Goal: Task Accomplishment & Management: Complete application form

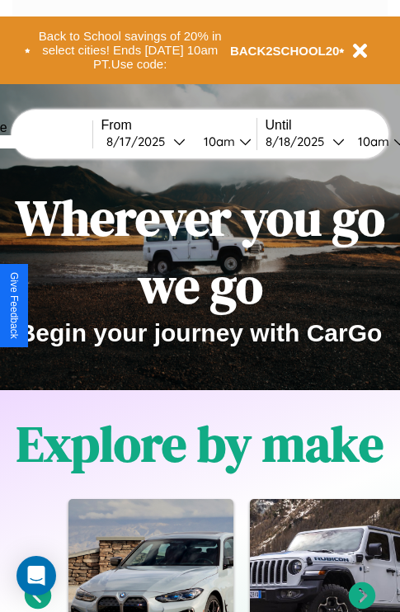
scroll to position [1285, 0]
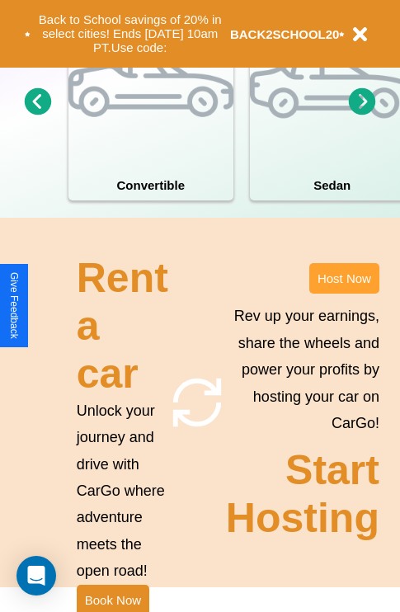
click at [344, 294] on button "Host Now" at bounding box center [344, 278] width 70 height 31
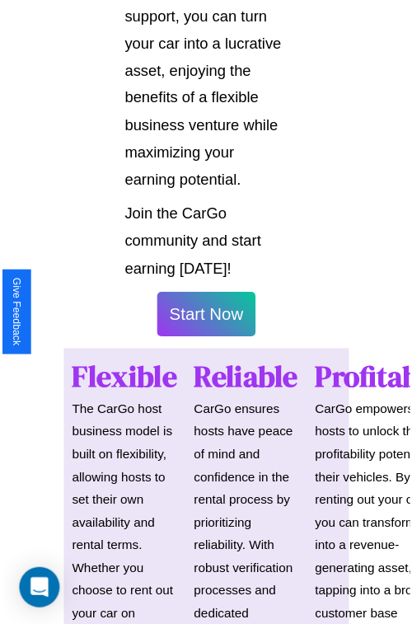
scroll to position [1169, 0]
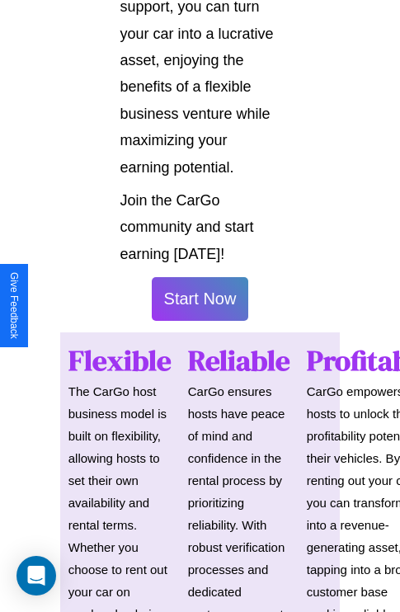
click at [200, 306] on button "Start Now" at bounding box center [200, 299] width 97 height 44
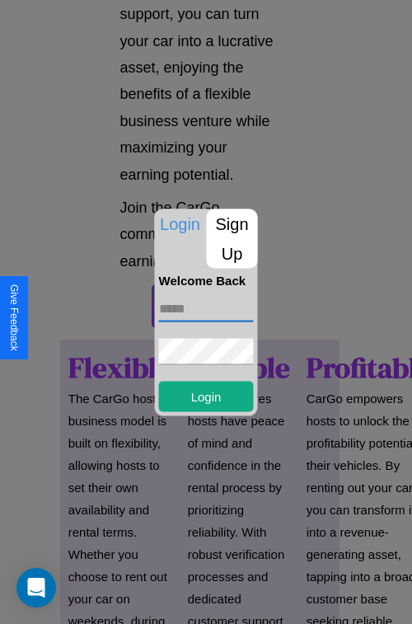
click at [206, 308] on input "text" at bounding box center [206, 308] width 95 height 26
type input "**********"
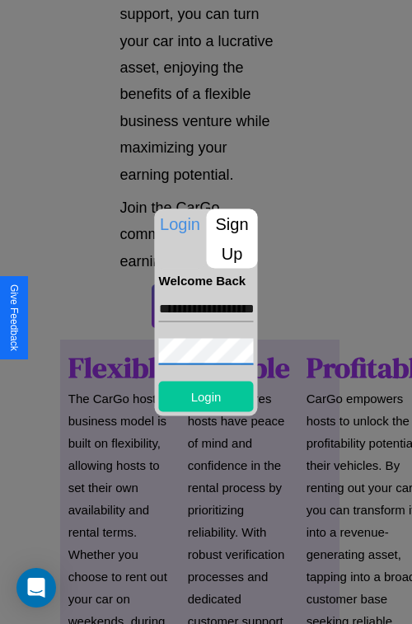
click at [206, 396] on button "Login" at bounding box center [206, 396] width 95 height 31
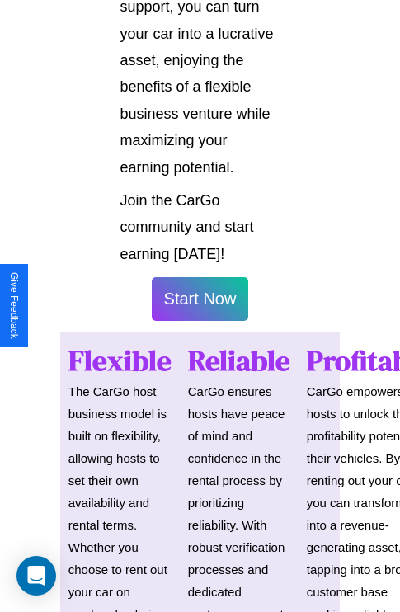
scroll to position [1170, 0]
